Goal: Information Seeking & Learning: Learn about a topic

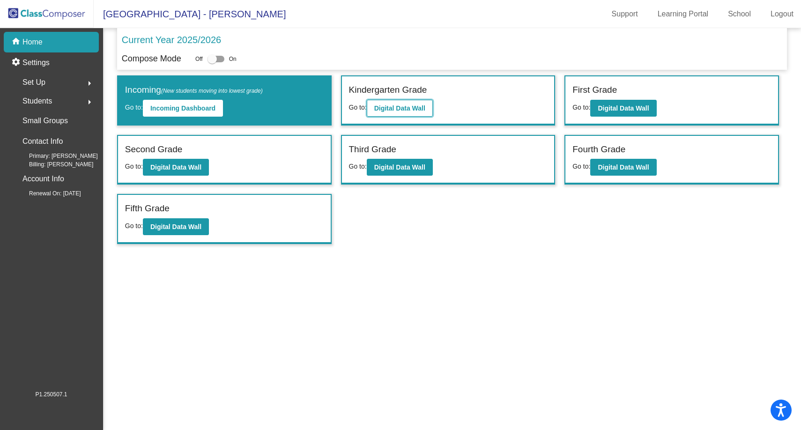
click at [420, 110] on b "Digital Data Wall" at bounding box center [399, 107] width 51 height 7
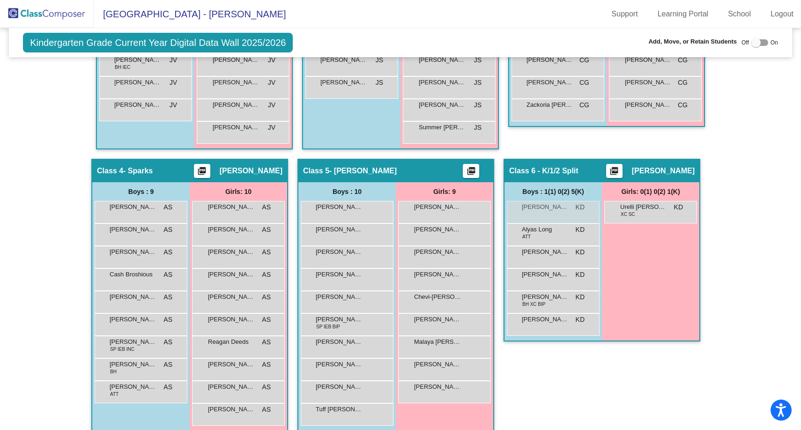
scroll to position [582, 0]
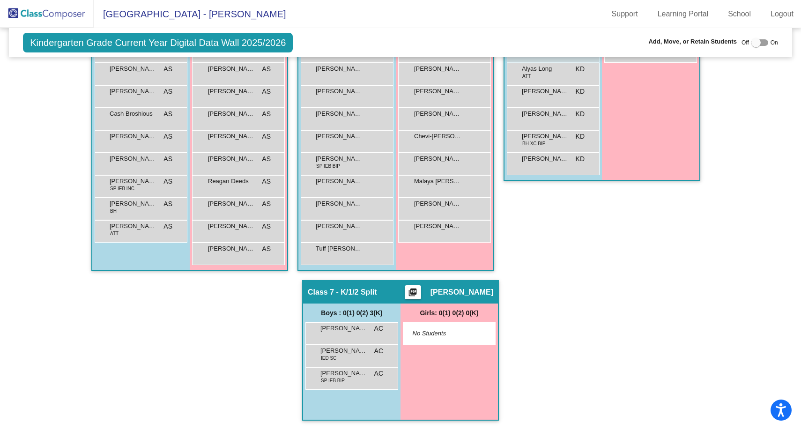
click at [40, 17] on img at bounding box center [47, 14] width 94 height 28
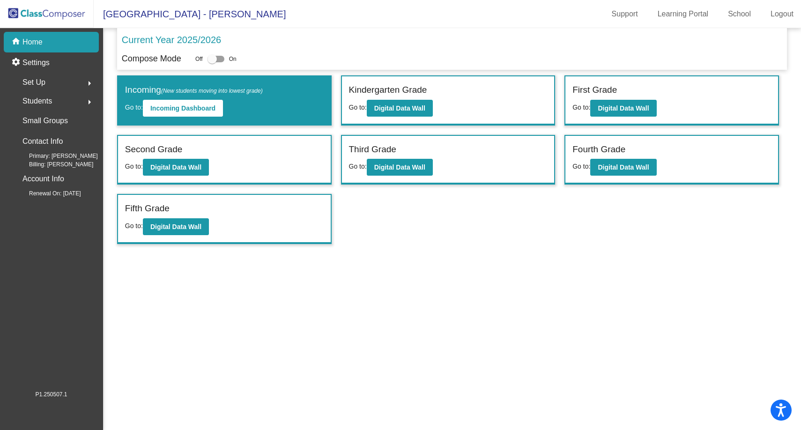
click at [45, 101] on span "Students" at bounding box center [37, 101] width 30 height 13
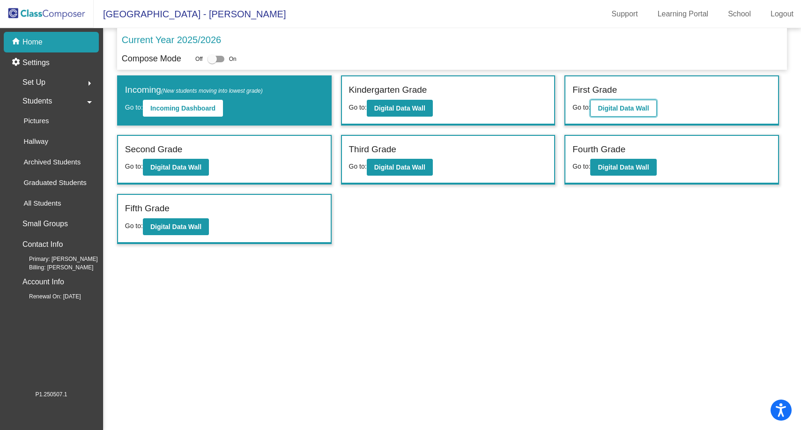
click at [621, 110] on b "Digital Data Wall" at bounding box center [623, 107] width 51 height 7
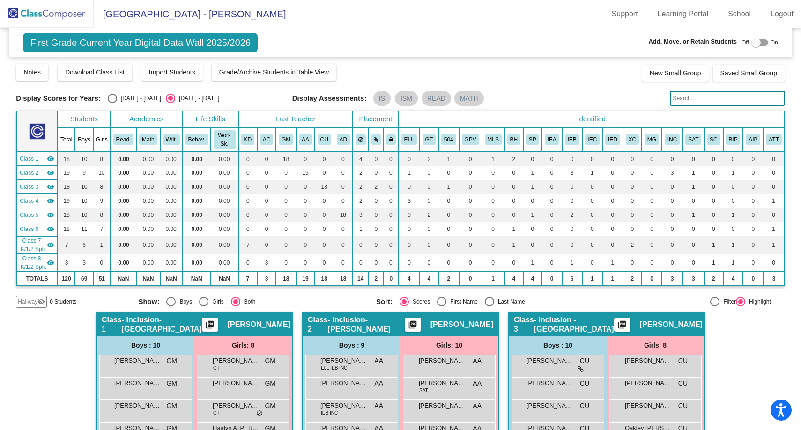
click at [65, 13] on img at bounding box center [47, 14] width 94 height 28
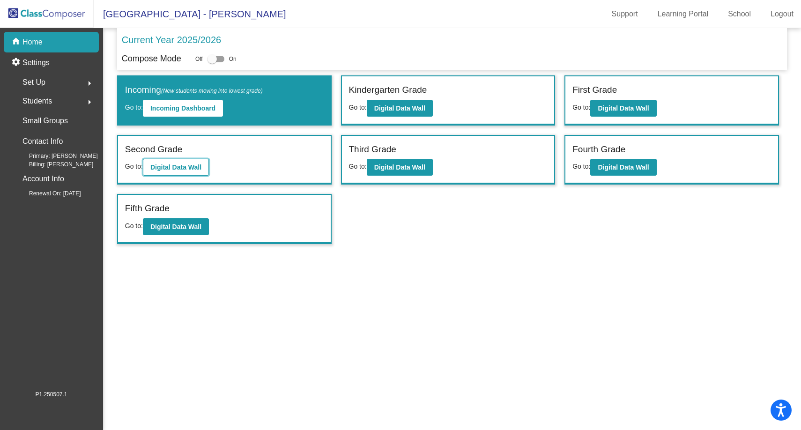
click at [183, 171] on button "Digital Data Wall" at bounding box center [176, 167] width 66 height 17
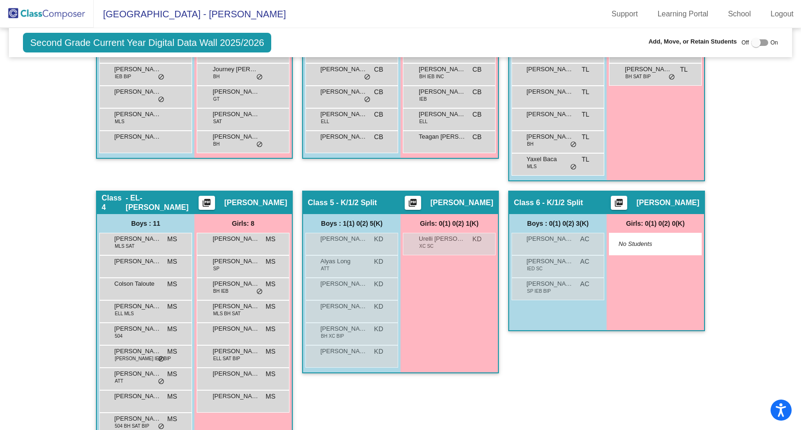
scroll to position [422, 0]
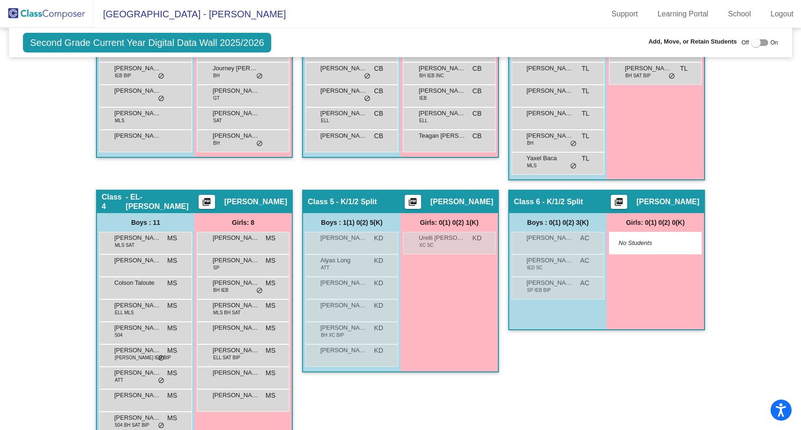
click at [61, 16] on img at bounding box center [47, 14] width 94 height 28
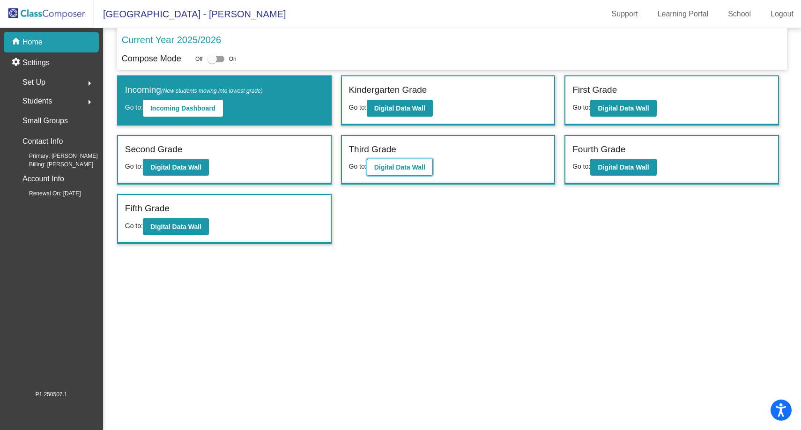
click at [410, 172] on button "Digital Data Wall" at bounding box center [400, 167] width 66 height 17
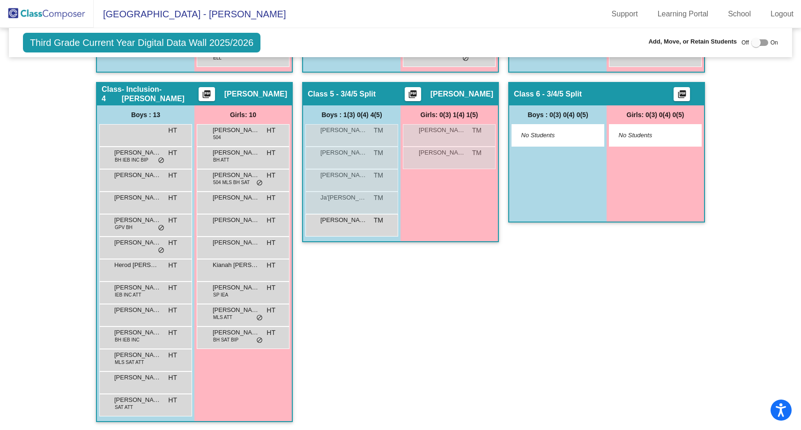
scroll to position [531, 0]
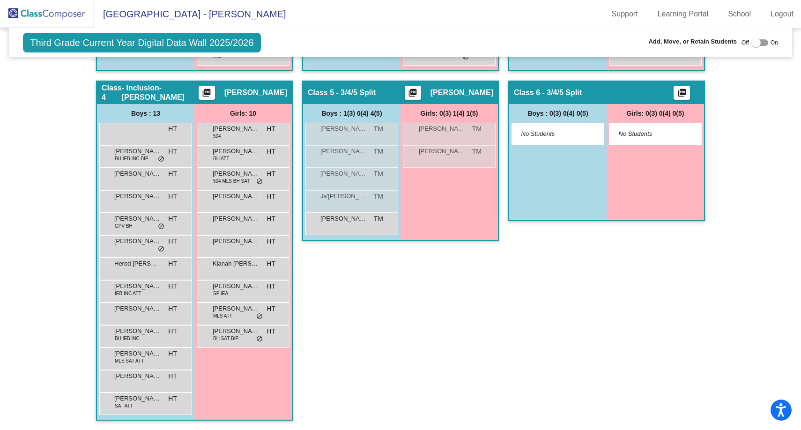
click at [62, 10] on img at bounding box center [47, 14] width 94 height 28
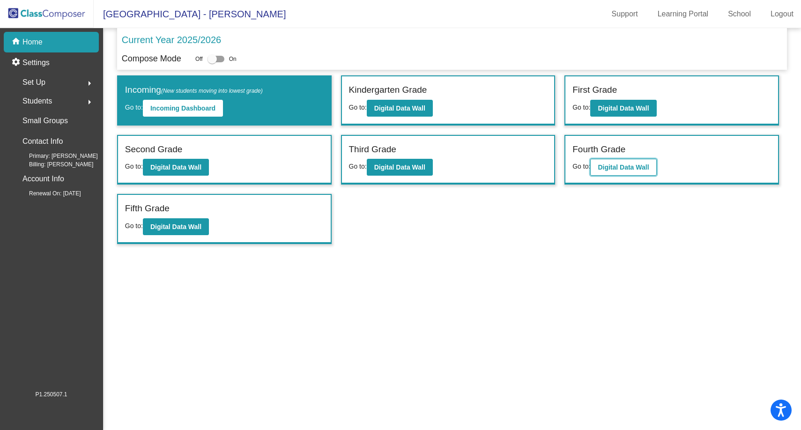
click at [625, 163] on b "Digital Data Wall" at bounding box center [623, 166] width 51 height 7
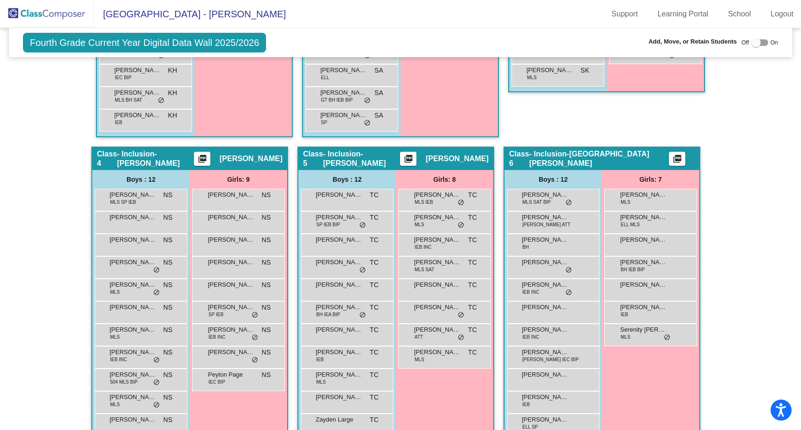
scroll to position [562, 0]
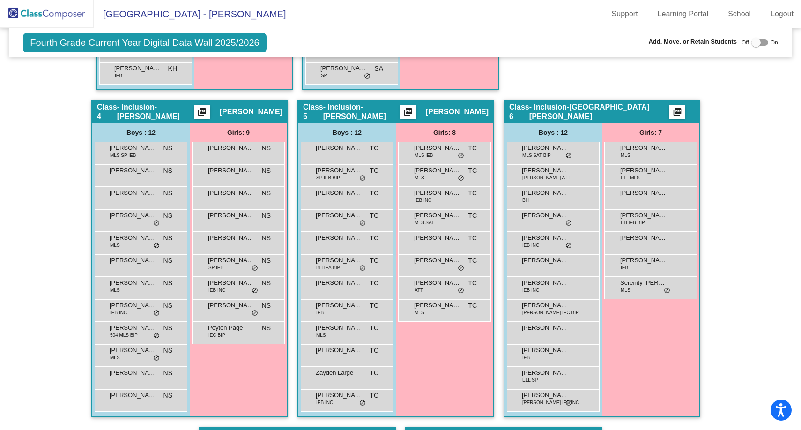
click at [27, 17] on img at bounding box center [47, 14] width 94 height 28
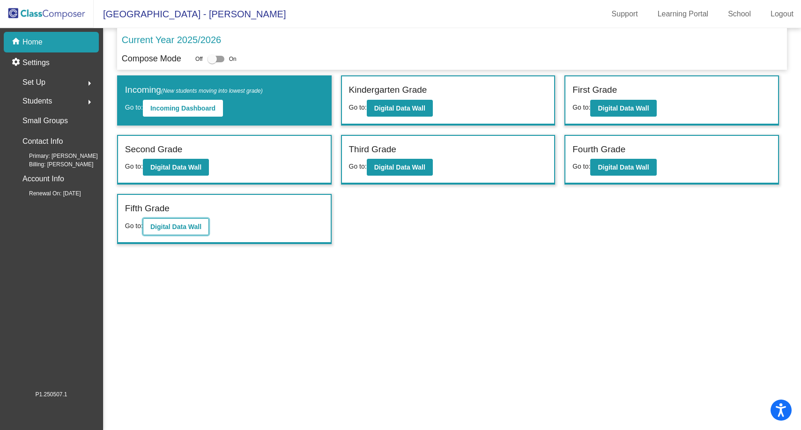
click at [163, 228] on b "Digital Data Wall" at bounding box center [175, 226] width 51 height 7
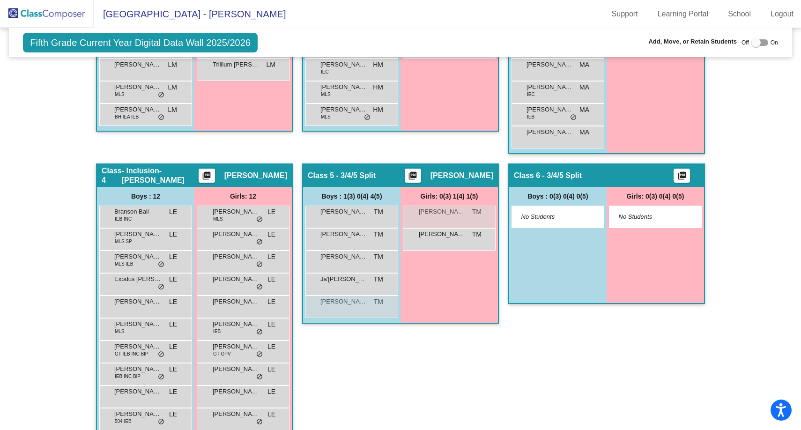
scroll to position [515, 0]
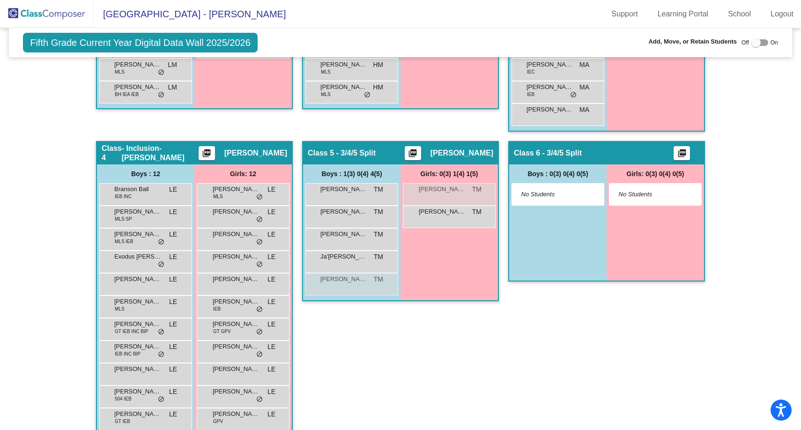
click at [58, 20] on img at bounding box center [47, 14] width 94 height 28
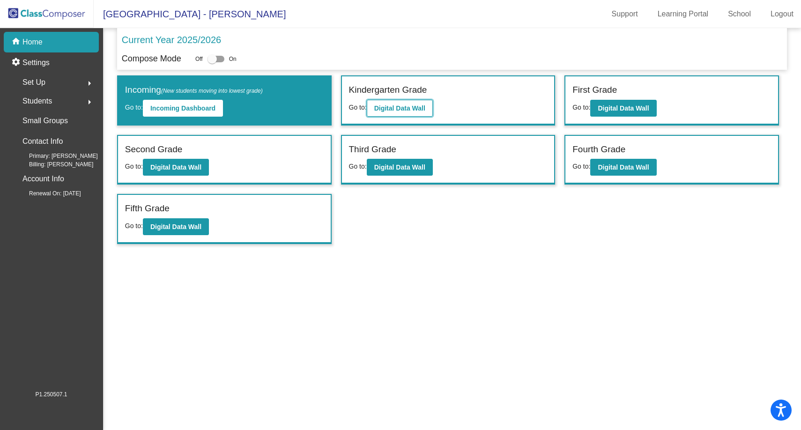
click at [407, 104] on button "Digital Data Wall" at bounding box center [400, 108] width 66 height 17
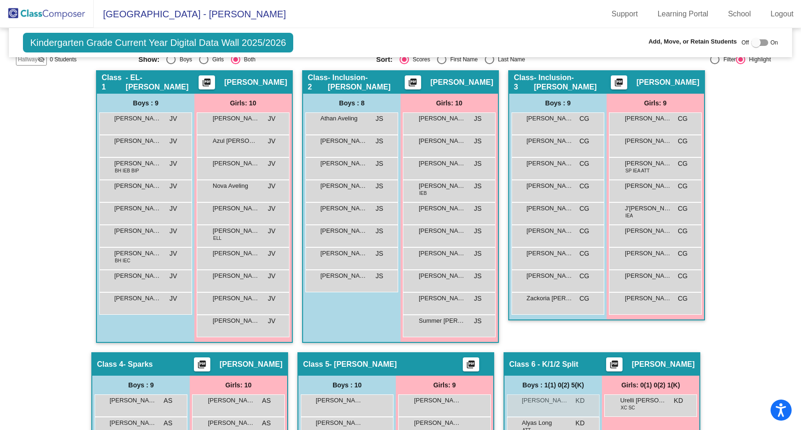
scroll to position [234, 0]
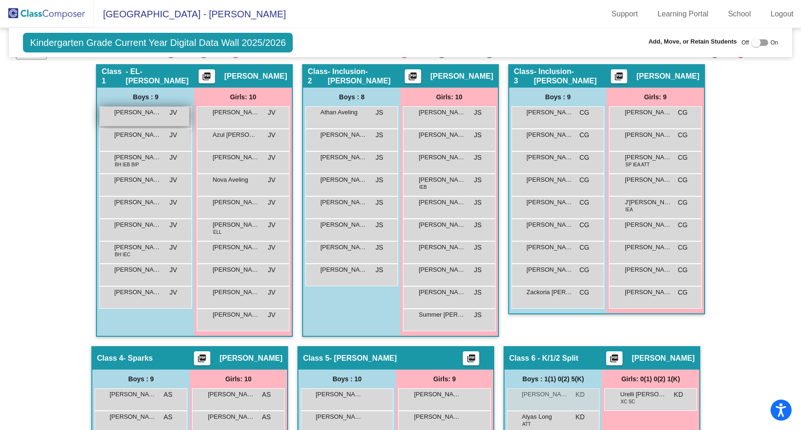
click at [144, 119] on div "[PERSON_NAME] JV lock do_not_disturb_alt" at bounding box center [144, 116] width 89 height 19
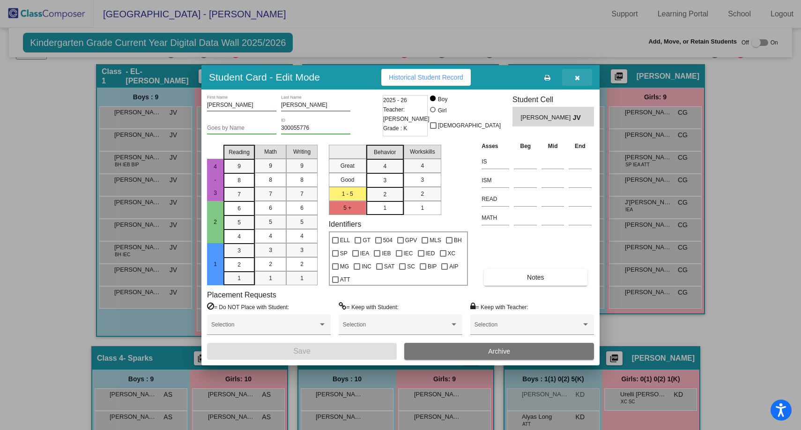
click at [575, 79] on icon "button" at bounding box center [577, 77] width 5 height 7
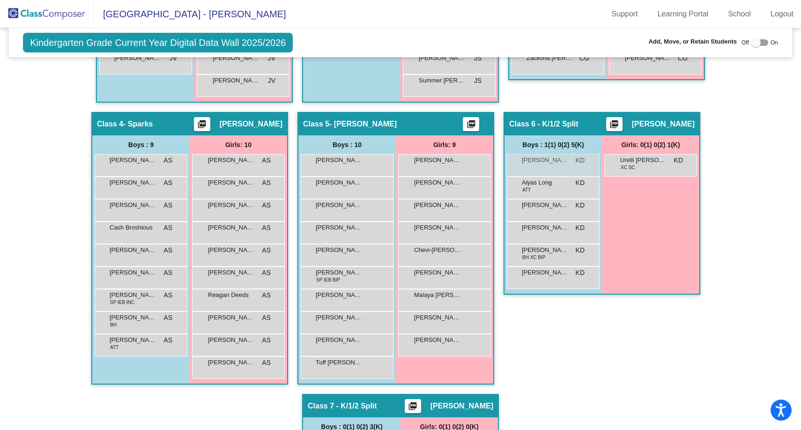
scroll to position [582, 0]
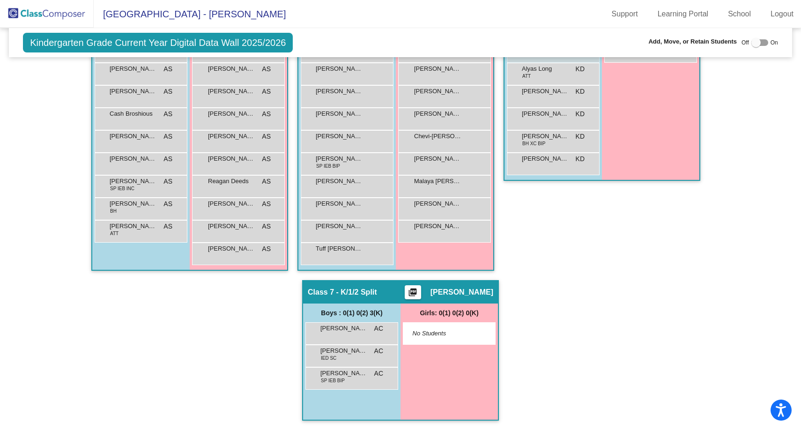
click at [34, 15] on img at bounding box center [47, 14] width 94 height 28
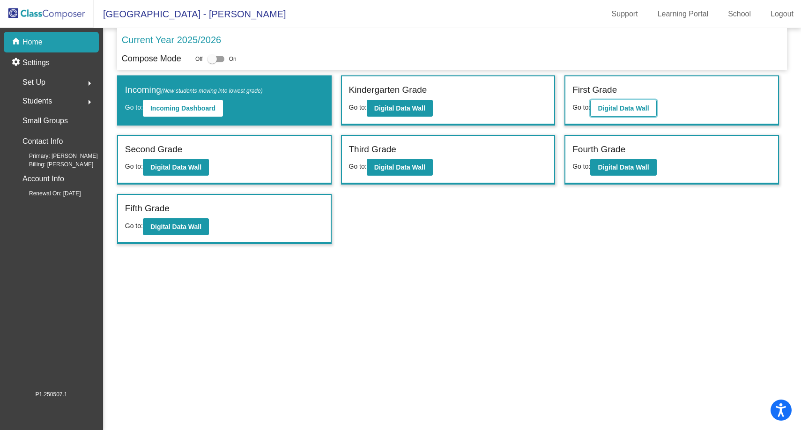
click at [612, 108] on b "Digital Data Wall" at bounding box center [623, 107] width 51 height 7
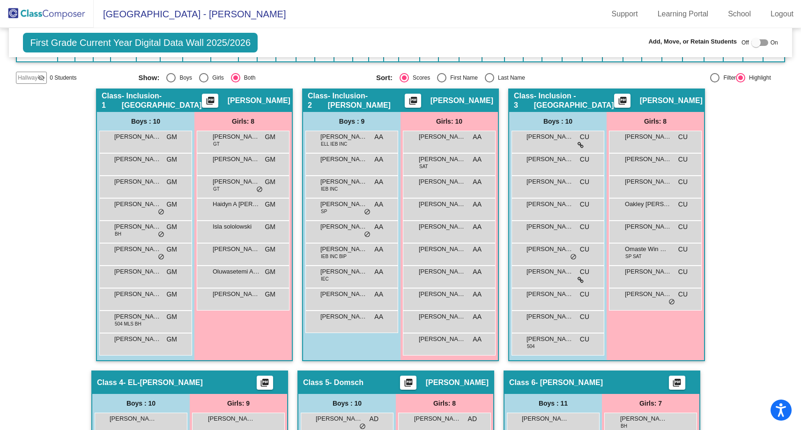
scroll to position [234, 0]
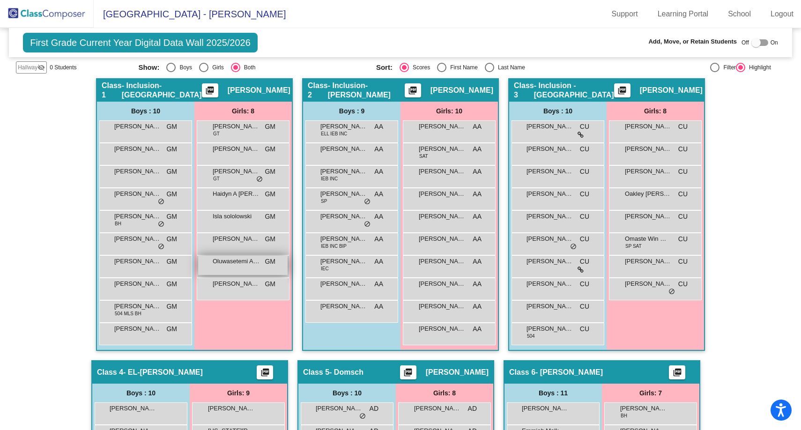
click at [217, 275] on div "Oluwasetemi [PERSON_NAME] lock do_not_disturb_alt" at bounding box center [242, 265] width 89 height 19
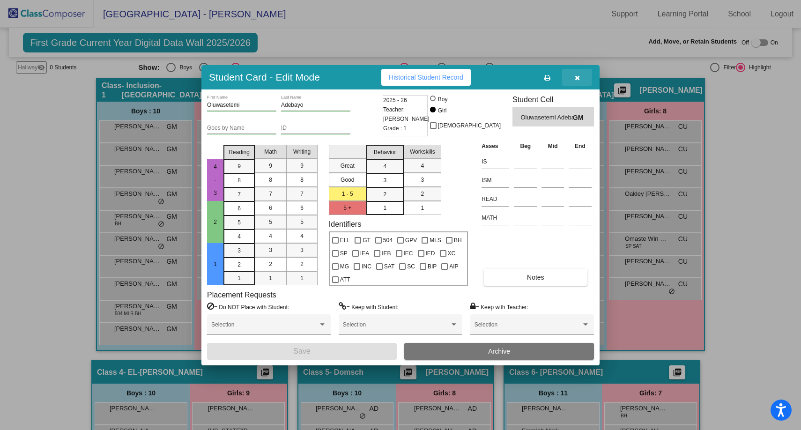
click at [577, 79] on icon "button" at bounding box center [577, 77] width 5 height 7
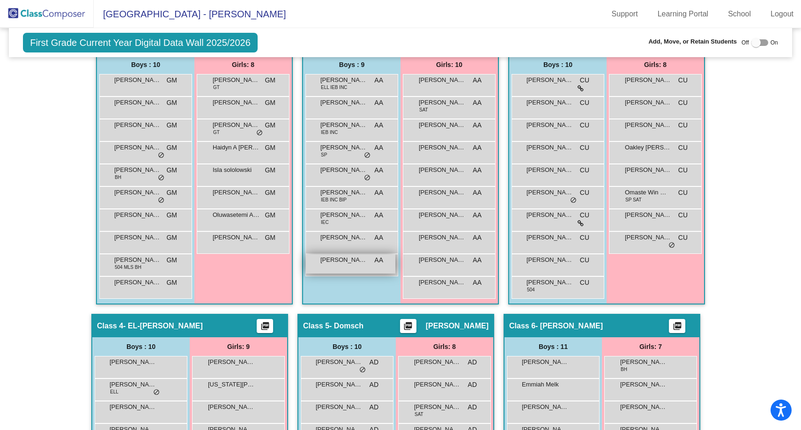
scroll to position [281, 0]
click at [331, 273] on div "[PERSON_NAME] AA lock do_not_disturb_alt" at bounding box center [350, 263] width 89 height 19
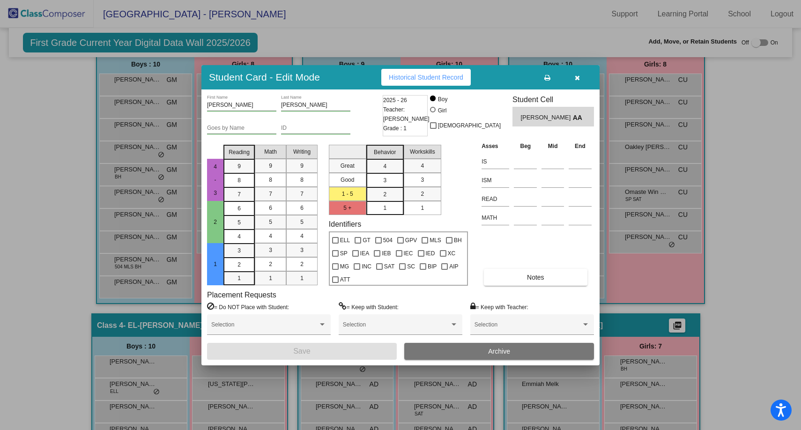
click at [575, 75] on icon "button" at bounding box center [577, 77] width 5 height 7
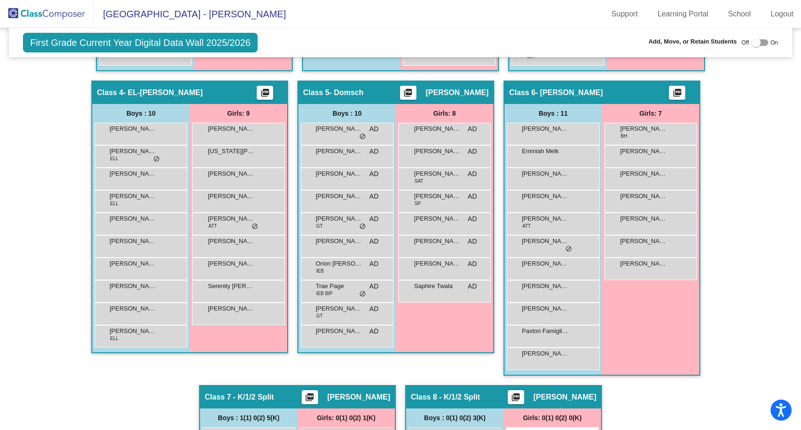
scroll to position [515, 0]
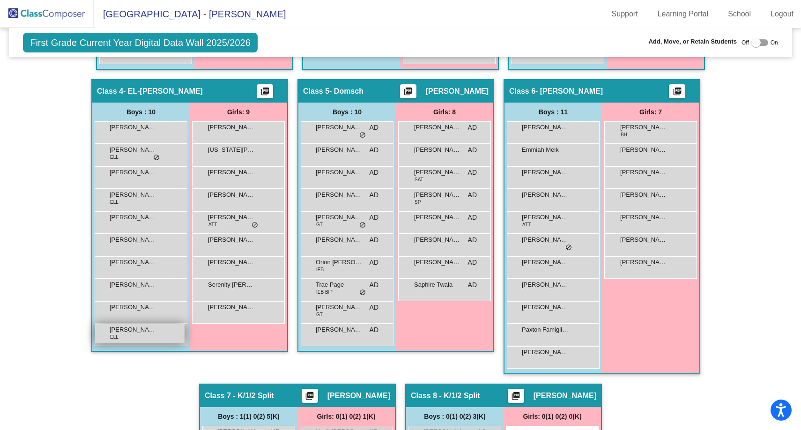
click at [123, 343] on div "[PERSON_NAME] ELL lock do_not_disturb_alt" at bounding box center [139, 333] width 89 height 19
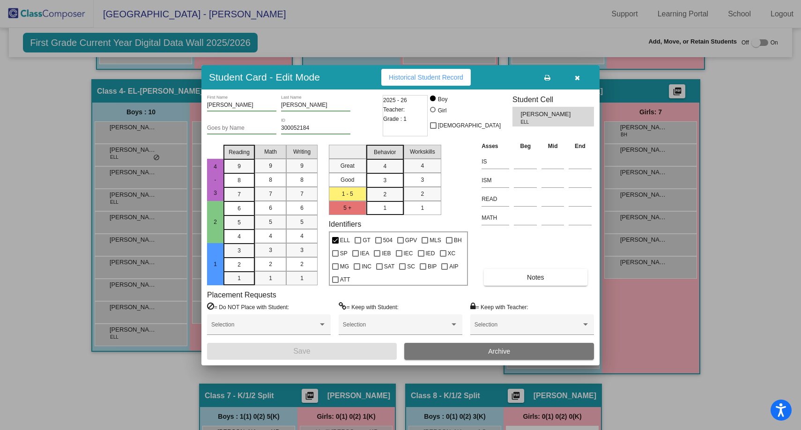
click at [575, 76] on icon "button" at bounding box center [577, 77] width 5 height 7
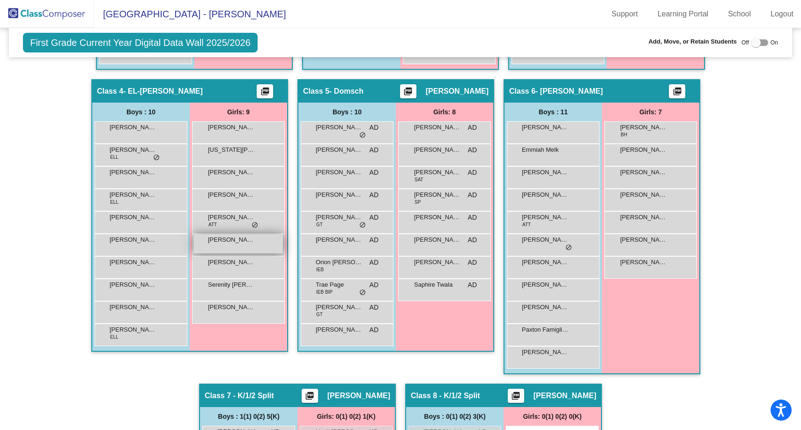
click at [218, 244] on span "[PERSON_NAME]" at bounding box center [231, 239] width 47 height 9
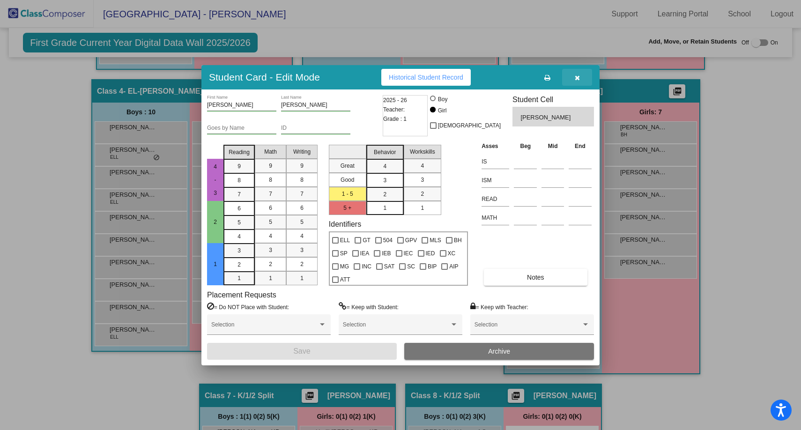
click at [577, 78] on icon "button" at bounding box center [577, 77] width 5 height 7
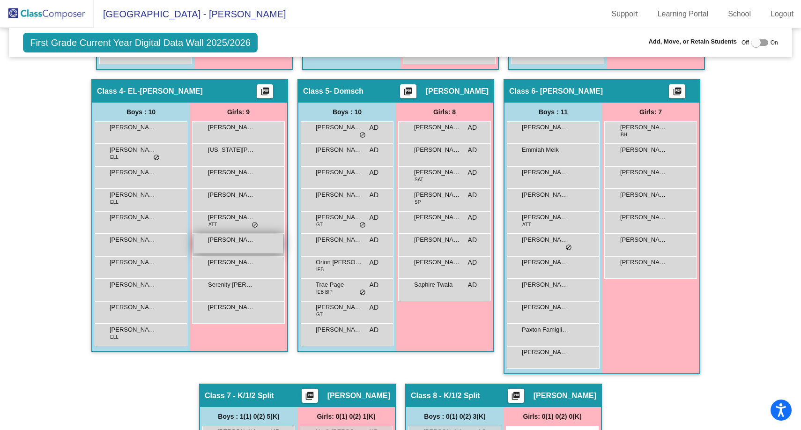
click at [219, 253] on div "[PERSON_NAME] lock do_not_disturb_alt" at bounding box center [237, 243] width 89 height 19
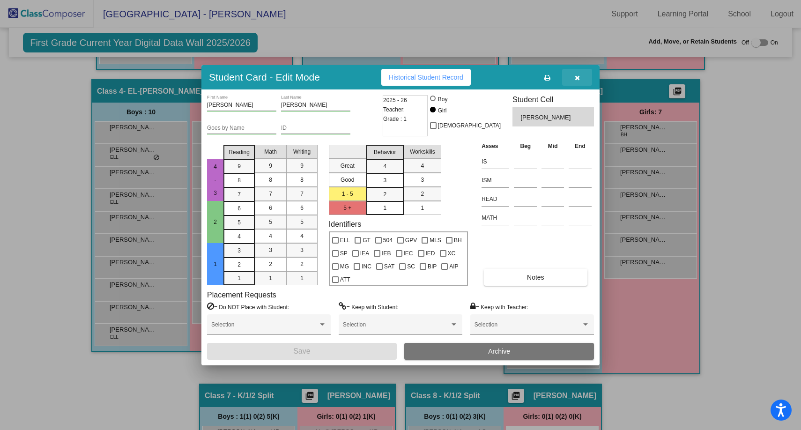
click at [575, 77] on icon "button" at bounding box center [577, 77] width 5 height 7
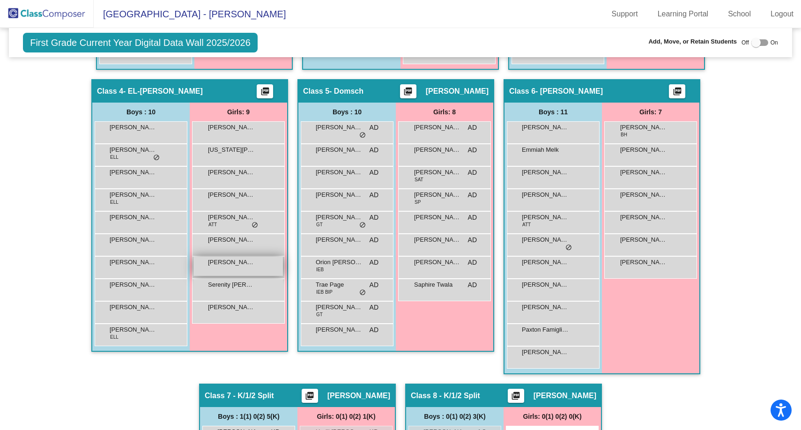
click at [230, 276] on div "[PERSON_NAME] lock do_not_disturb_alt" at bounding box center [237, 266] width 89 height 19
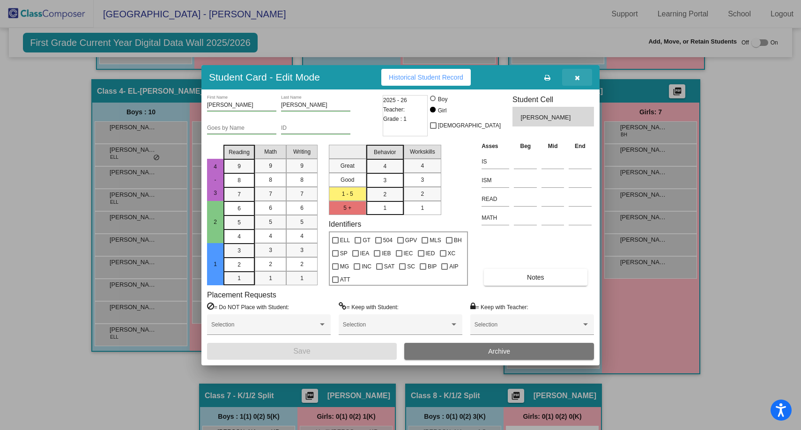
click at [578, 75] on icon "button" at bounding box center [577, 77] width 5 height 7
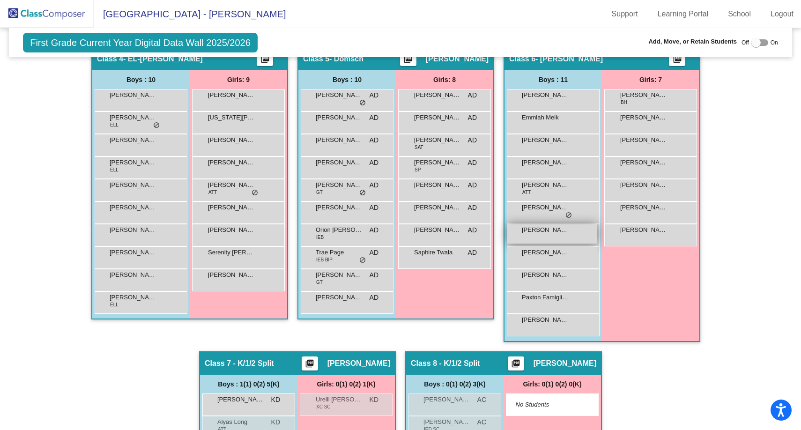
scroll to position [562, 0]
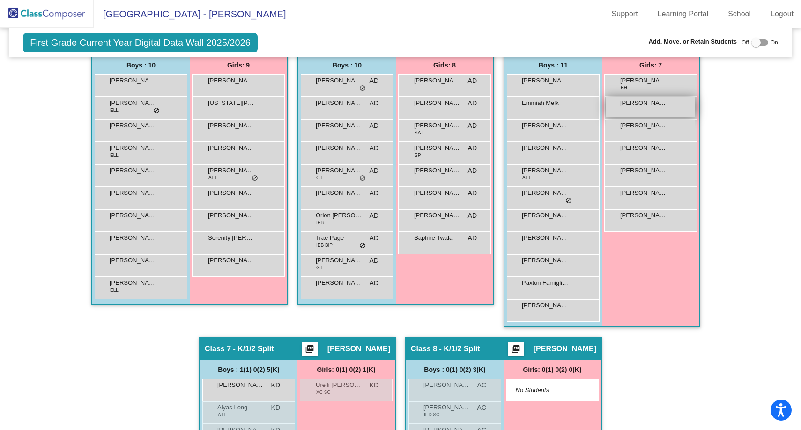
click at [630, 108] on span "[PERSON_NAME]" at bounding box center [643, 102] width 47 height 9
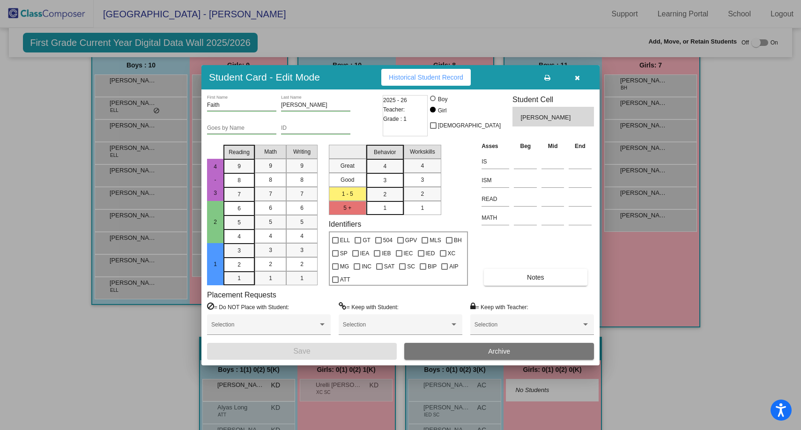
click at [577, 79] on icon "button" at bounding box center [577, 77] width 5 height 7
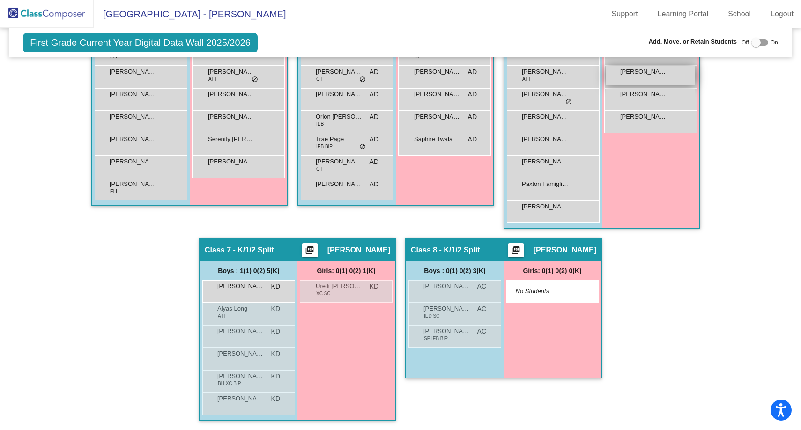
scroll to position [678, 0]
click at [227, 295] on div "[PERSON_NAME] KD lock do_not_disturb_alt" at bounding box center [247, 290] width 89 height 19
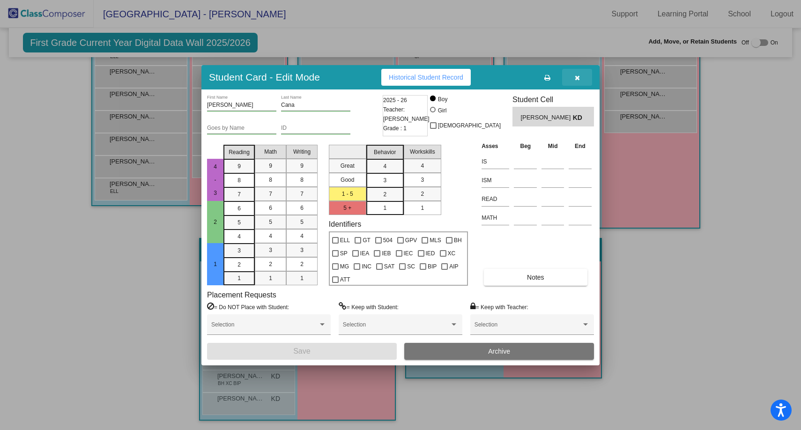
click at [577, 81] on icon "button" at bounding box center [577, 77] width 5 height 7
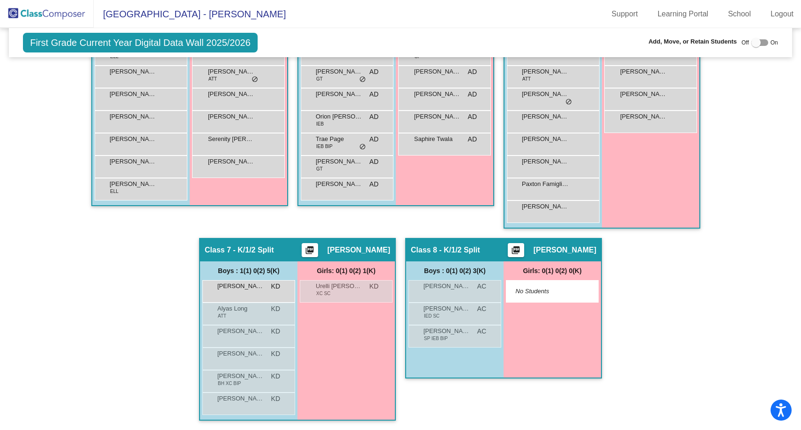
drag, startPoint x: 66, startPoint y: 14, endPoint x: 77, endPoint y: 16, distance: 12.0
click at [66, 14] on img at bounding box center [47, 14] width 94 height 28
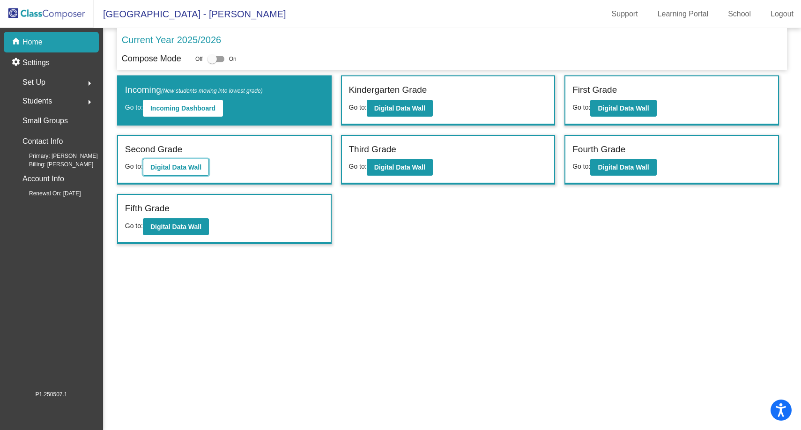
click at [184, 164] on b "Digital Data Wall" at bounding box center [175, 166] width 51 height 7
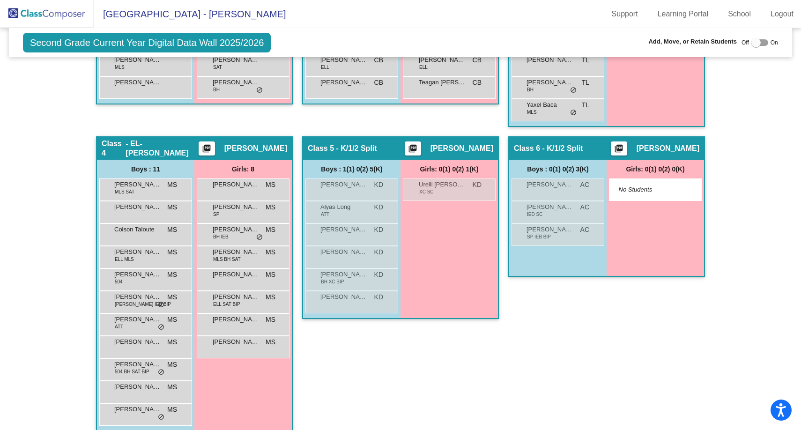
scroll to position [486, 0]
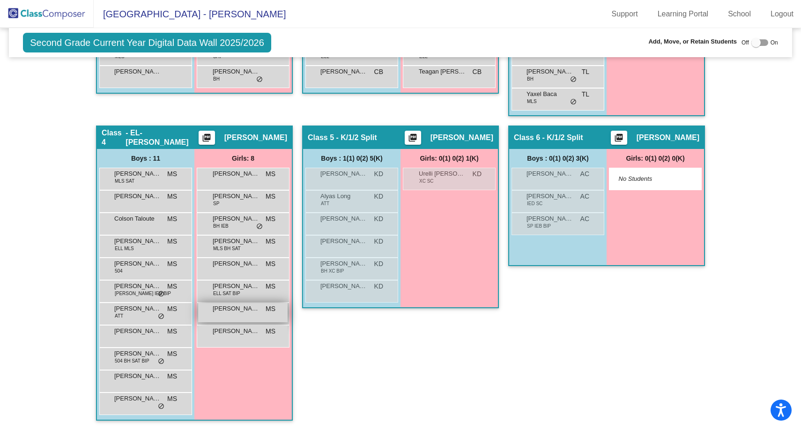
click at [230, 310] on span "[PERSON_NAME]" at bounding box center [236, 308] width 47 height 9
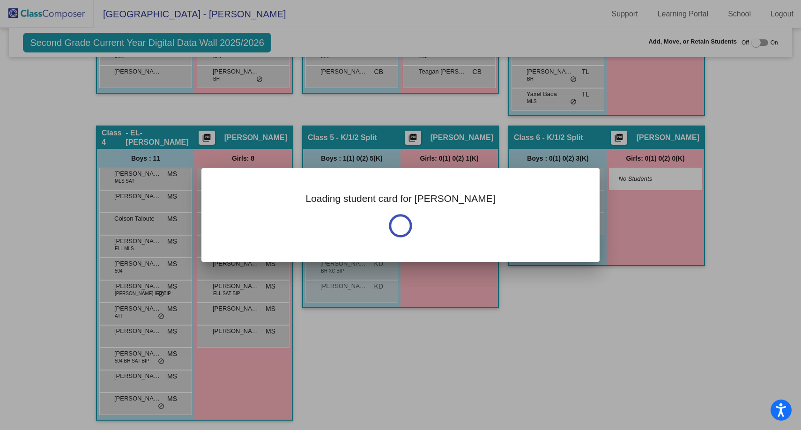
click at [499, 338] on div at bounding box center [400, 215] width 801 height 430
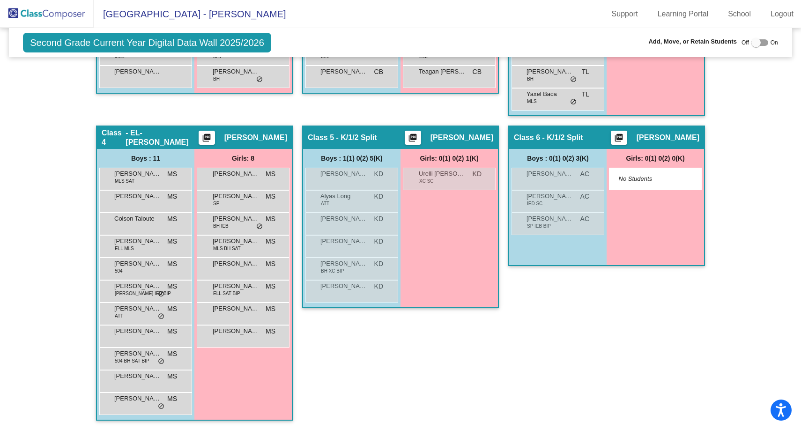
click at [68, 17] on img at bounding box center [47, 14] width 94 height 28
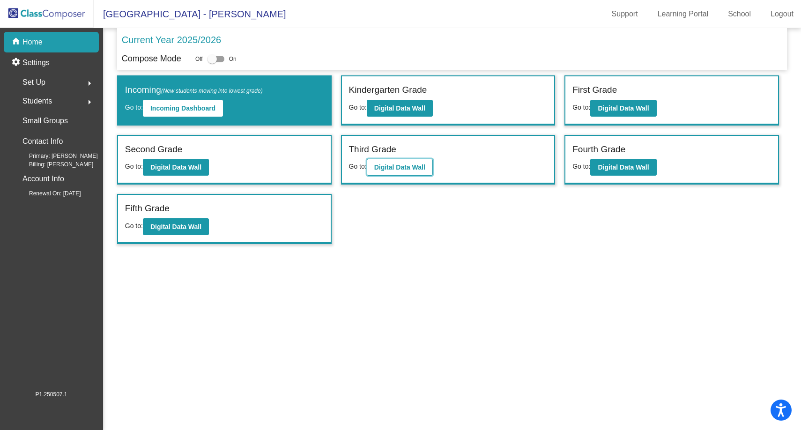
click at [398, 167] on b "Digital Data Wall" at bounding box center [399, 166] width 51 height 7
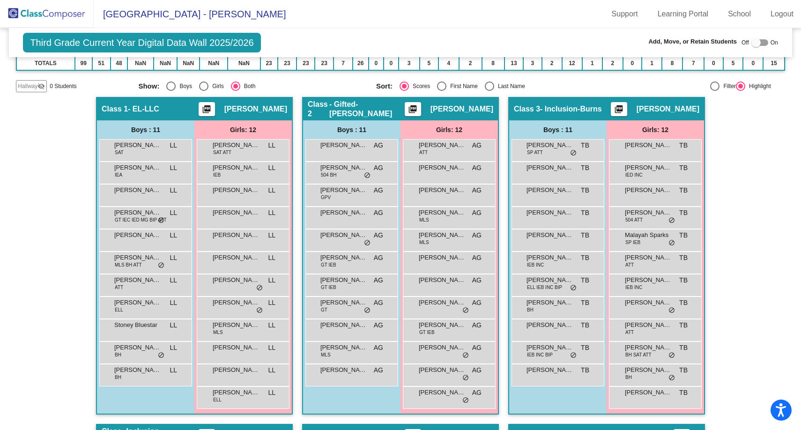
scroll to position [234, 0]
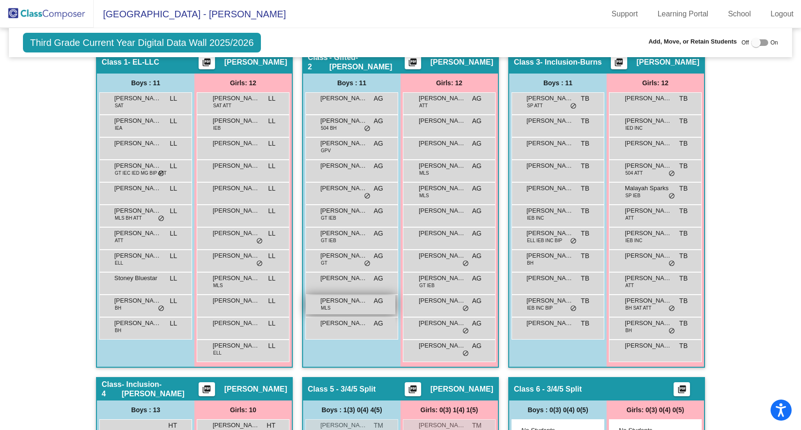
click at [325, 304] on span "MLS" at bounding box center [326, 307] width 10 height 7
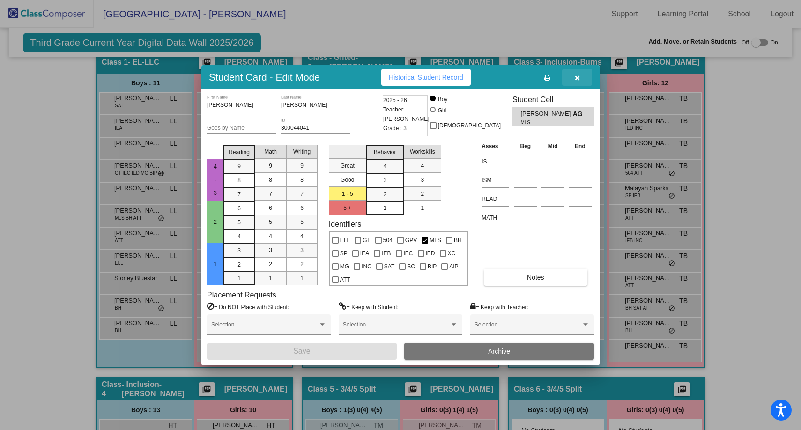
click at [575, 78] on icon "button" at bounding box center [577, 77] width 5 height 7
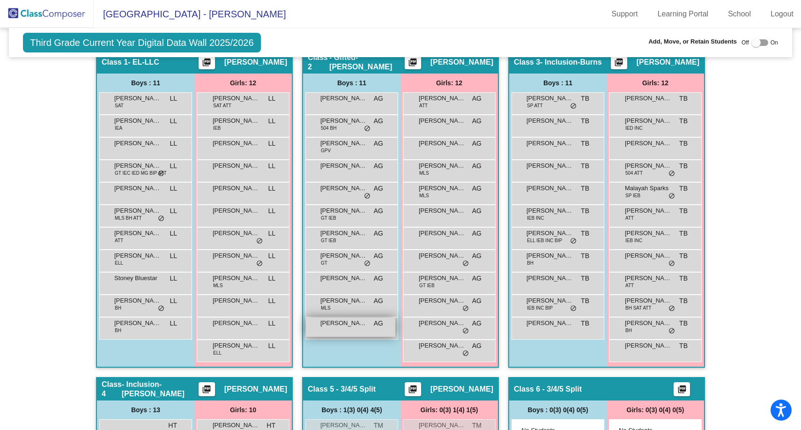
click at [325, 327] on span "[PERSON_NAME]" at bounding box center [343, 322] width 47 height 9
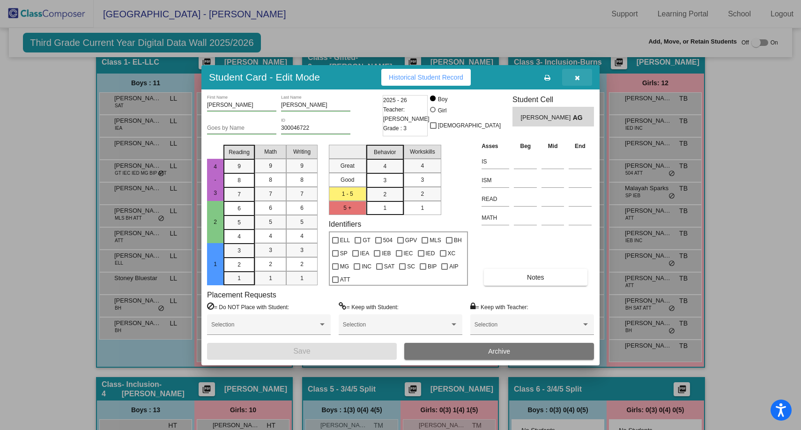
click at [575, 78] on icon "button" at bounding box center [577, 77] width 5 height 7
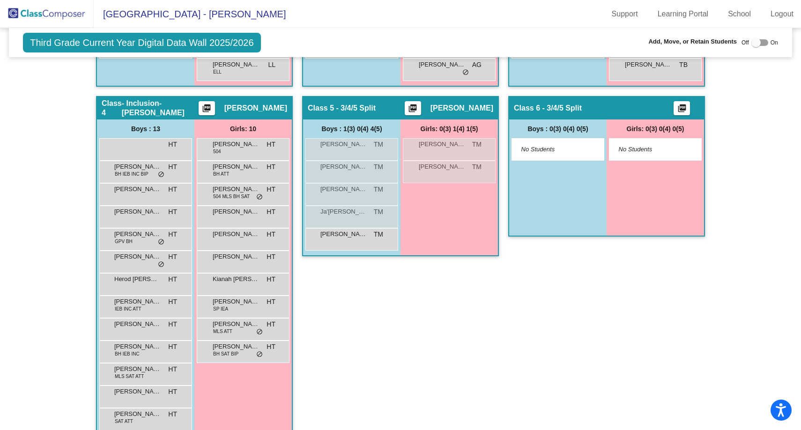
scroll to position [531, 0]
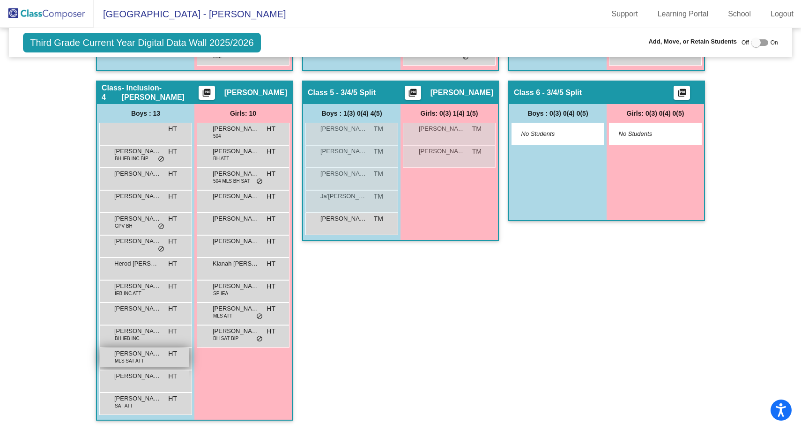
click at [127, 357] on span "[PERSON_NAME]" at bounding box center [137, 353] width 47 height 9
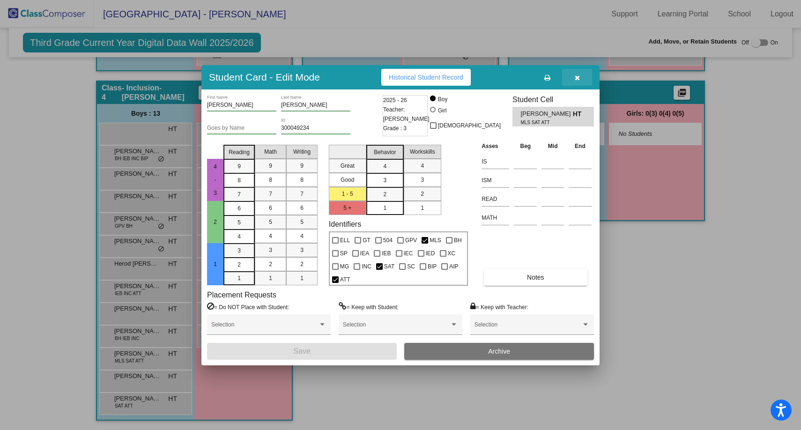
click at [579, 78] on icon "button" at bounding box center [577, 77] width 5 height 7
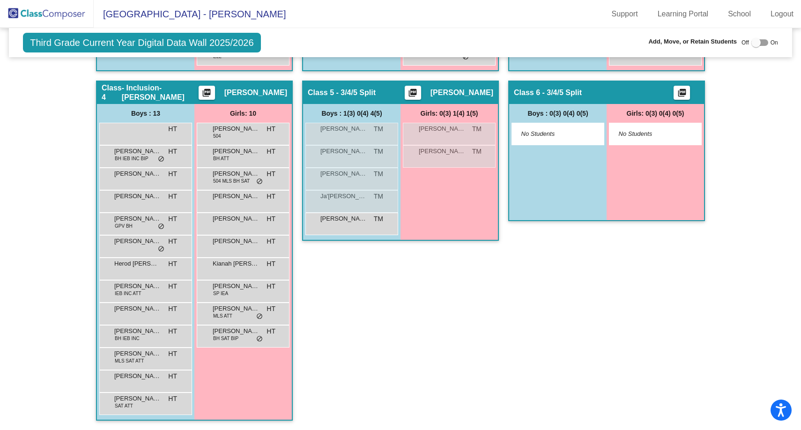
click at [60, 20] on img at bounding box center [47, 14] width 94 height 28
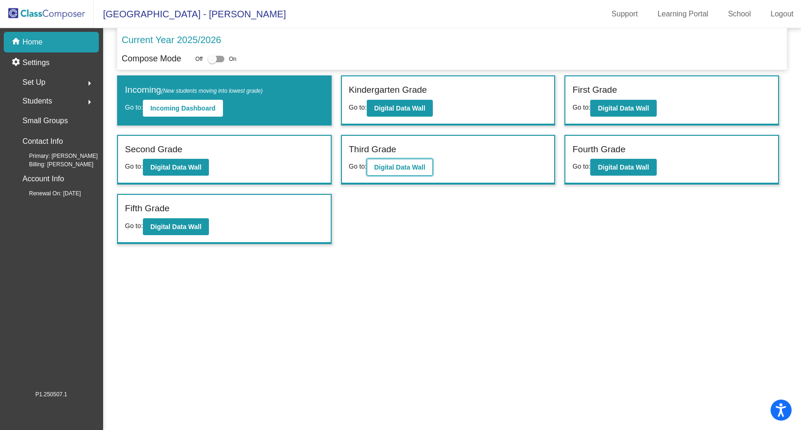
click at [413, 164] on b "Digital Data Wall" at bounding box center [399, 166] width 51 height 7
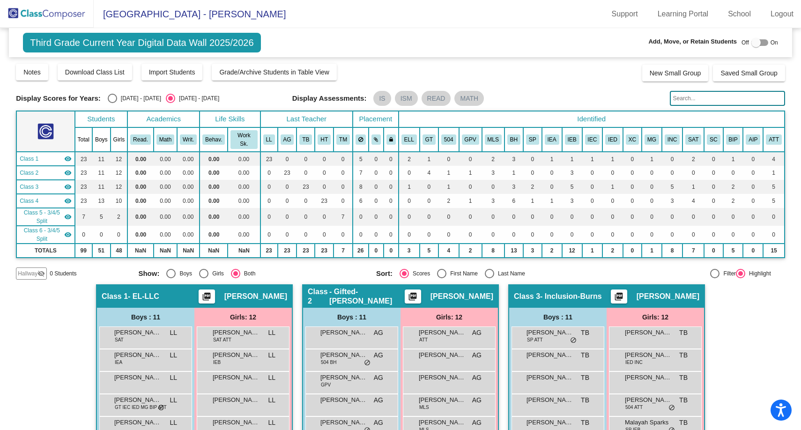
drag, startPoint x: 43, startPoint y: 15, endPoint x: 56, endPoint y: 18, distance: 13.3
click at [43, 15] on img at bounding box center [47, 14] width 94 height 28
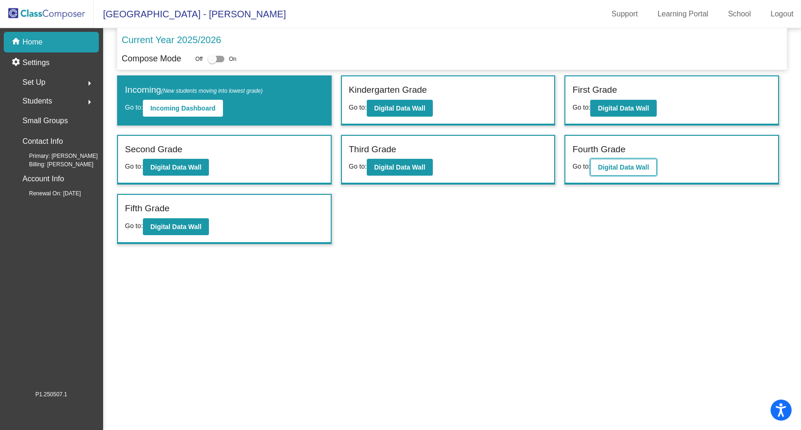
click at [637, 173] on button "Digital Data Wall" at bounding box center [623, 167] width 66 height 17
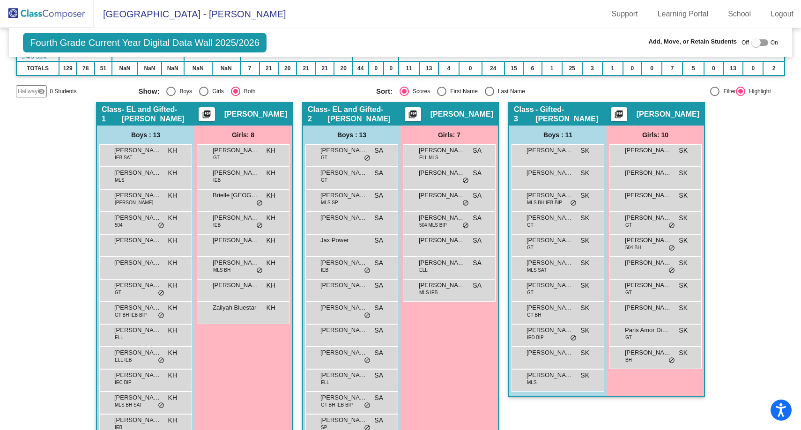
scroll to position [234, 0]
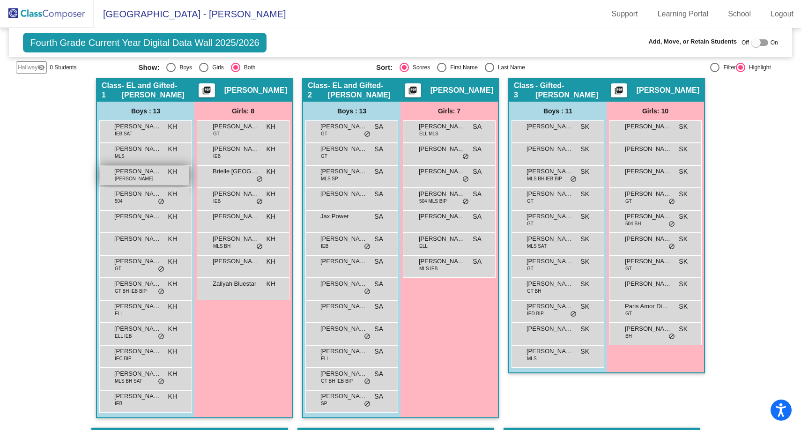
click at [136, 176] on span "[PERSON_NAME] [PERSON_NAME]" at bounding box center [137, 171] width 47 height 9
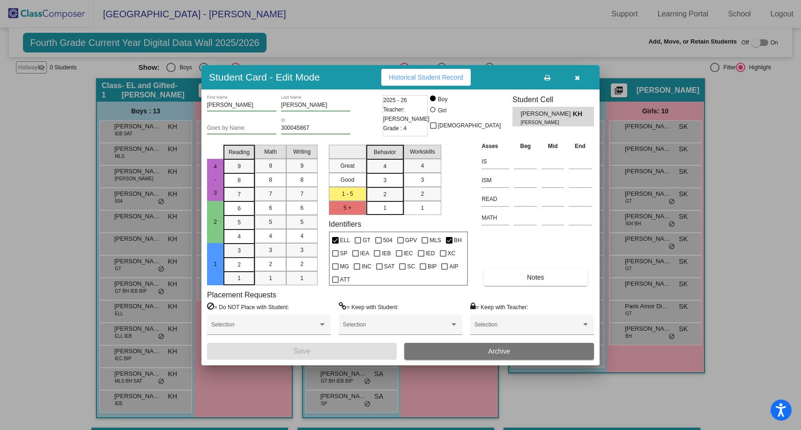
click at [576, 76] on icon "button" at bounding box center [577, 77] width 5 height 7
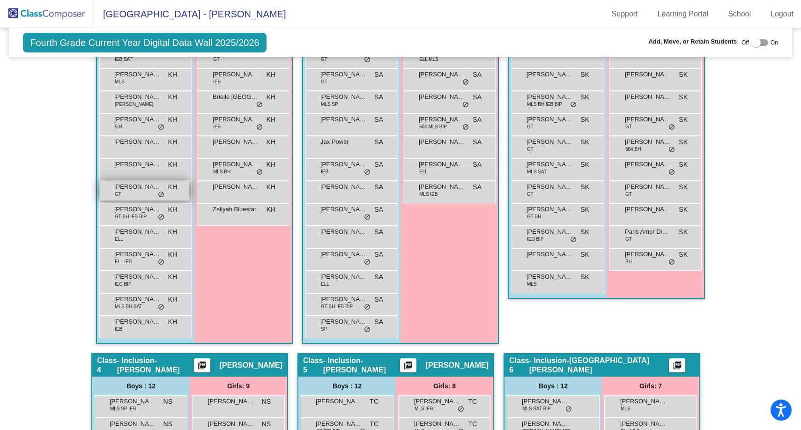
scroll to position [375, 0]
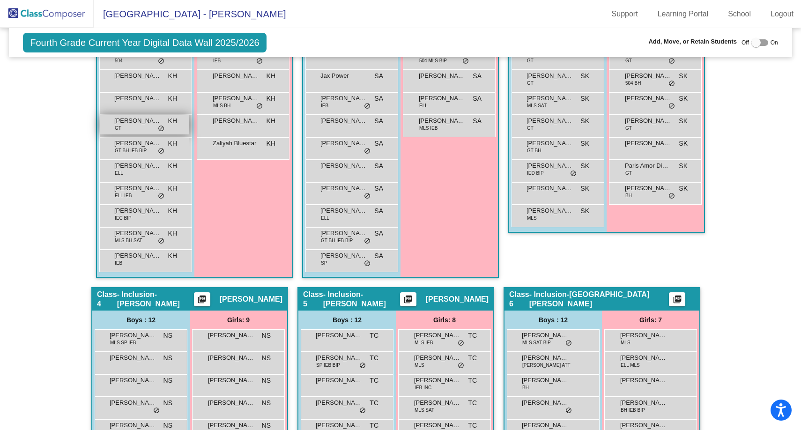
click at [143, 134] on div "[PERSON_NAME] GT KH lock do_not_disturb_alt" at bounding box center [144, 124] width 89 height 19
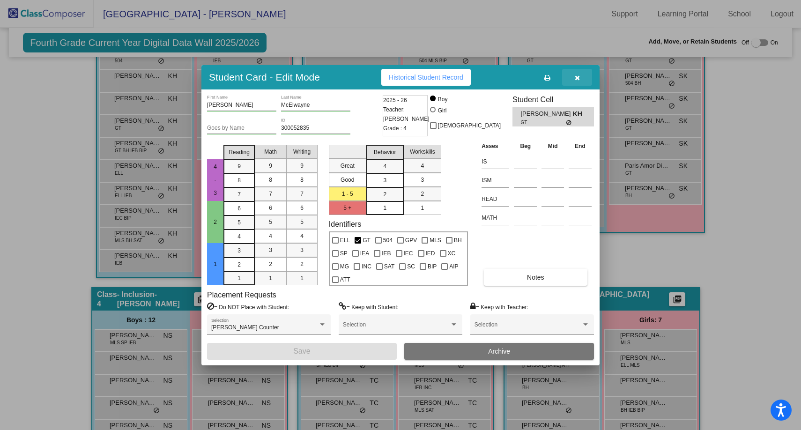
click at [579, 79] on icon "button" at bounding box center [577, 77] width 5 height 7
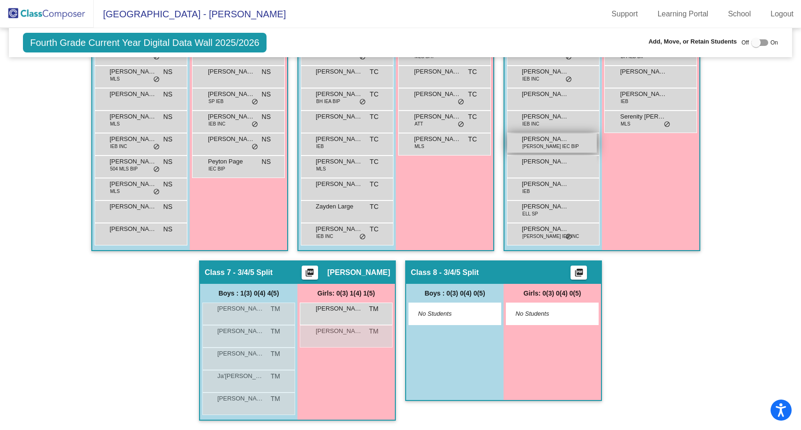
scroll to position [745, 0]
click at [345, 332] on span "[PERSON_NAME]" at bounding box center [339, 330] width 47 height 9
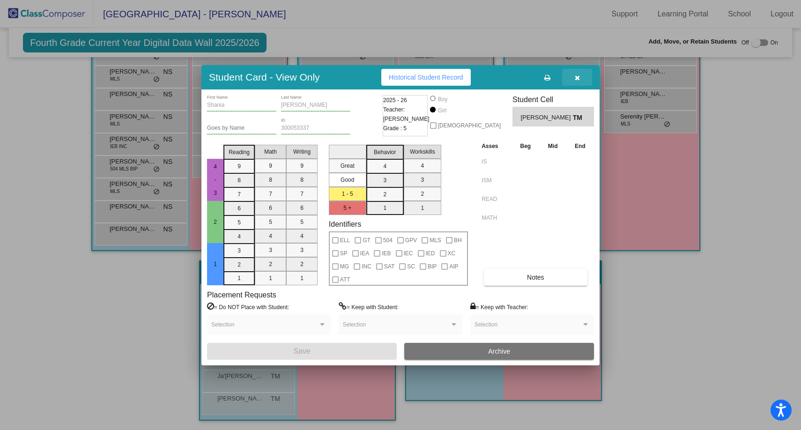
click at [577, 81] on button "button" at bounding box center [577, 77] width 30 height 17
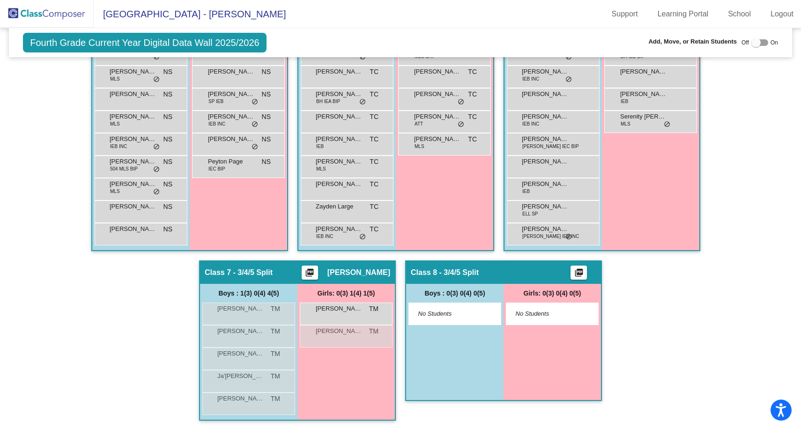
click at [42, 16] on img at bounding box center [47, 14] width 94 height 28
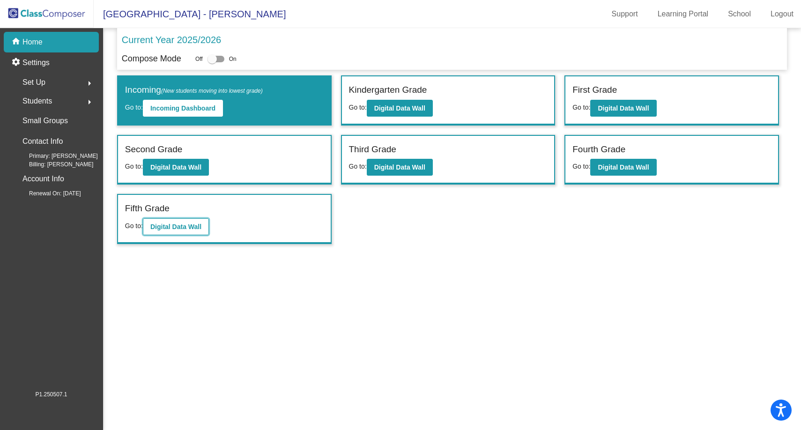
click at [165, 225] on b "Digital Data Wall" at bounding box center [175, 226] width 51 height 7
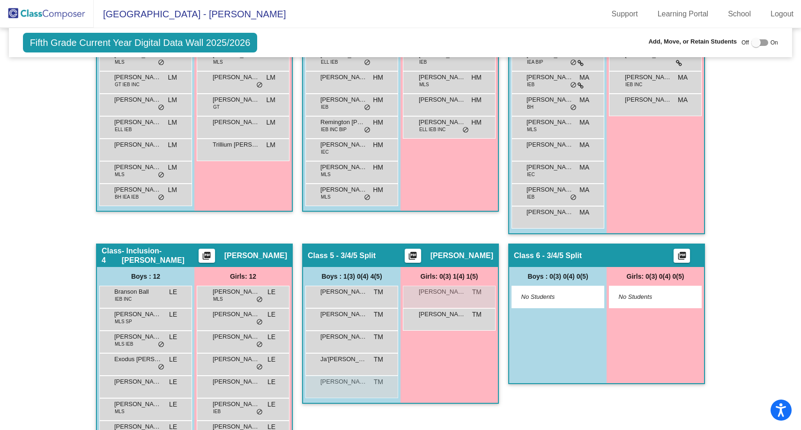
scroll to position [553, 0]
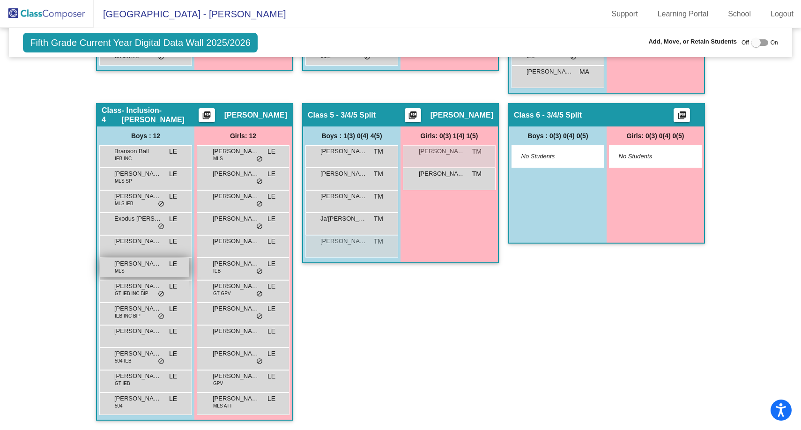
click at [137, 266] on span "[PERSON_NAME]" at bounding box center [137, 263] width 47 height 9
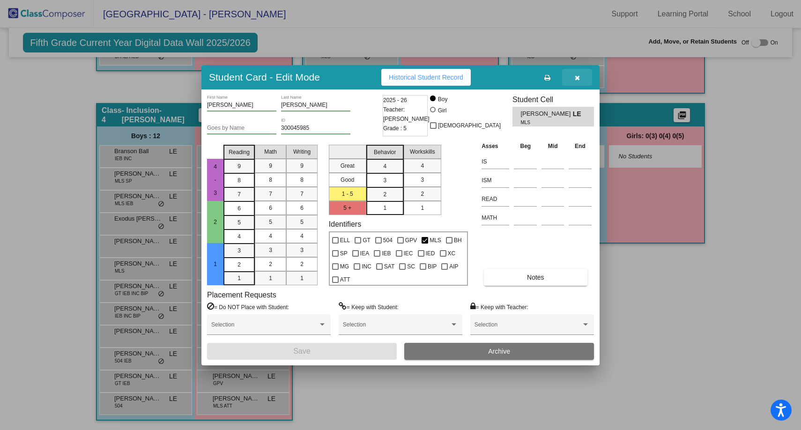
click at [578, 83] on button "button" at bounding box center [577, 77] width 30 height 17
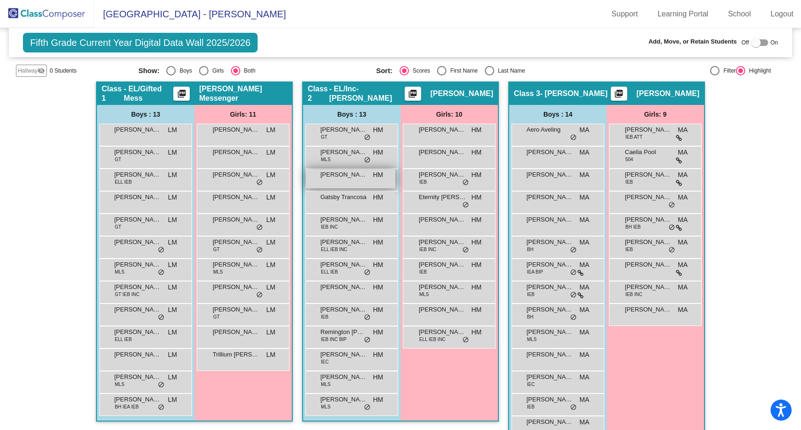
scroll to position [225, 0]
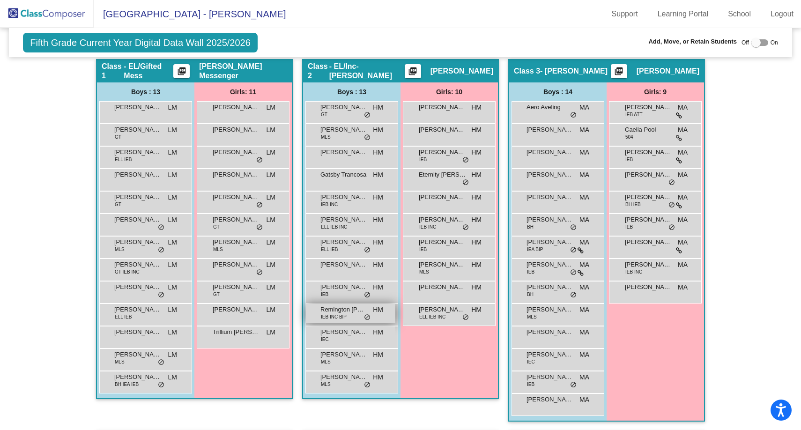
click at [343, 316] on span "IEB INC BIP" at bounding box center [334, 316] width 26 height 7
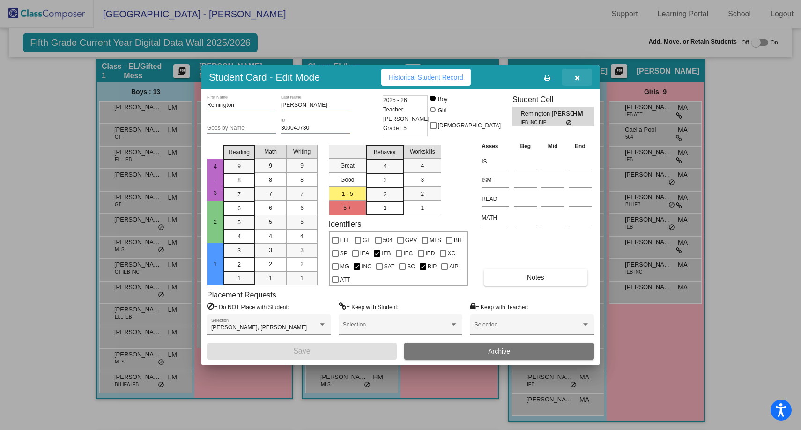
click at [575, 78] on icon "button" at bounding box center [577, 77] width 5 height 7
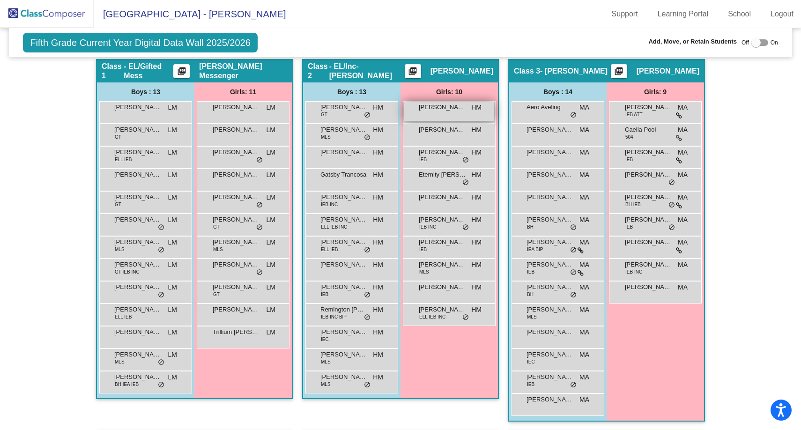
click at [444, 116] on div "[PERSON_NAME] lock do_not_disturb_alt" at bounding box center [448, 111] width 89 height 19
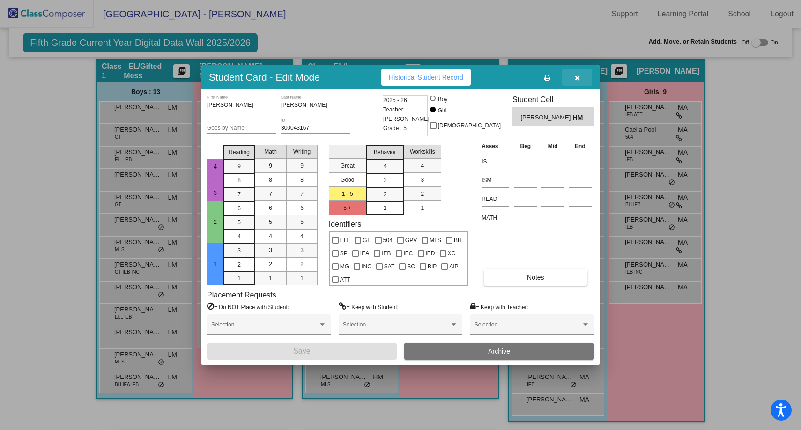
click at [576, 80] on icon "button" at bounding box center [577, 77] width 5 height 7
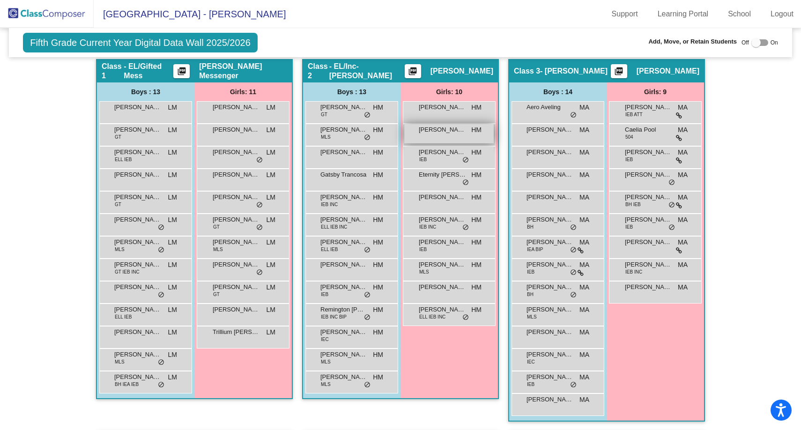
click at [440, 140] on div "[PERSON_NAME] lock do_not_disturb_alt" at bounding box center [448, 133] width 89 height 19
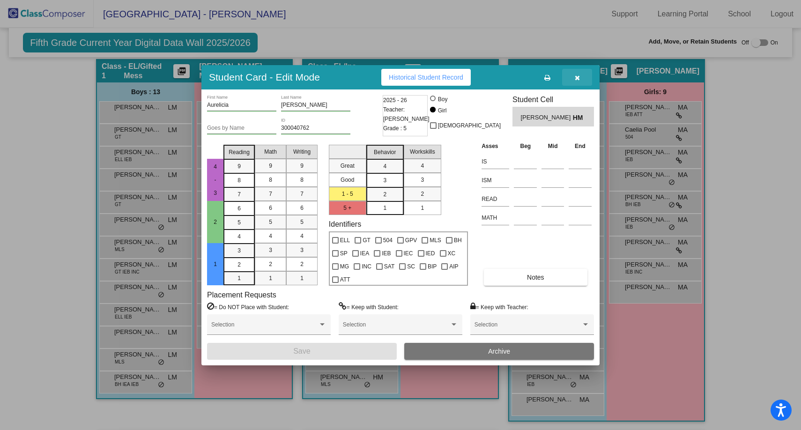
click at [576, 81] on button "button" at bounding box center [577, 77] width 30 height 17
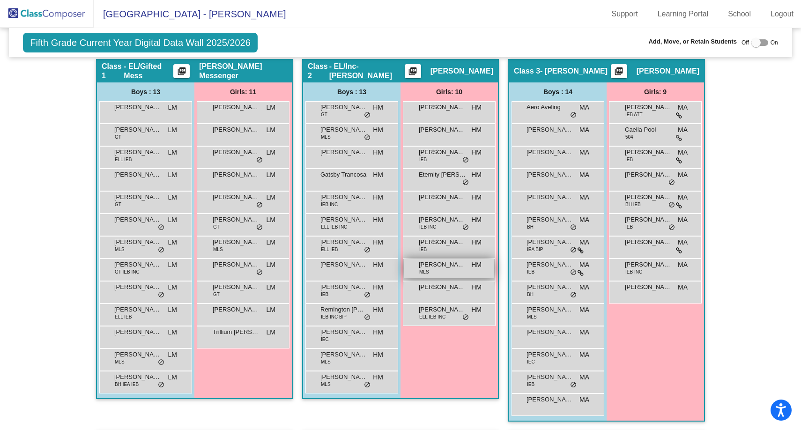
click at [449, 269] on div "[PERSON_NAME] MLS HM lock do_not_disturb_alt" at bounding box center [448, 268] width 89 height 19
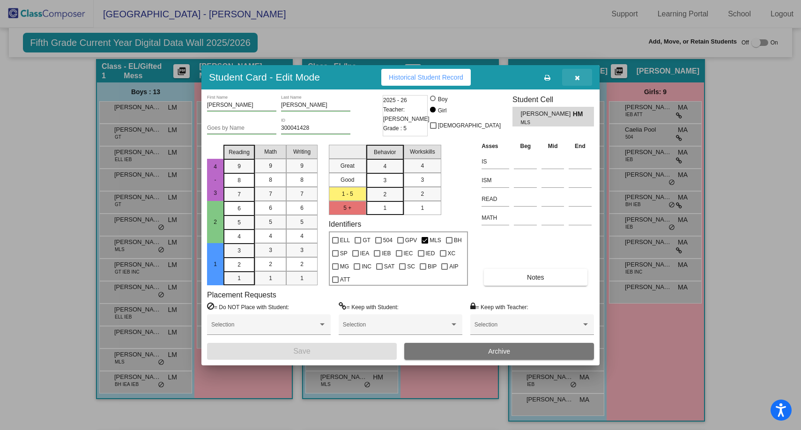
click at [575, 79] on icon "button" at bounding box center [577, 77] width 5 height 7
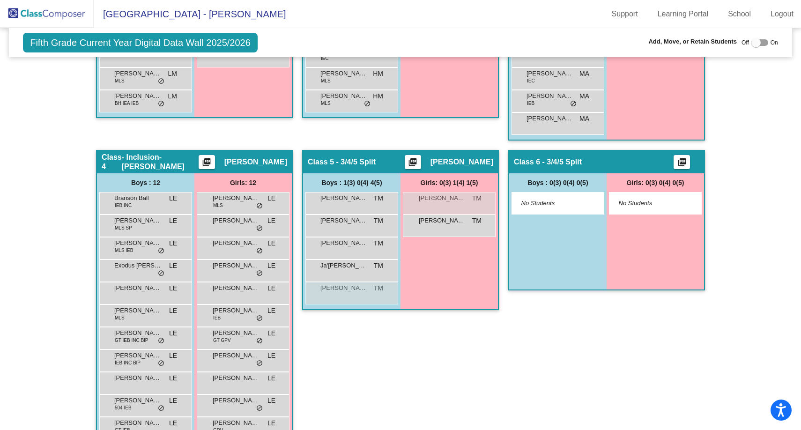
scroll to position [553, 0]
